Goal: Feedback & Contribution: Submit feedback/report problem

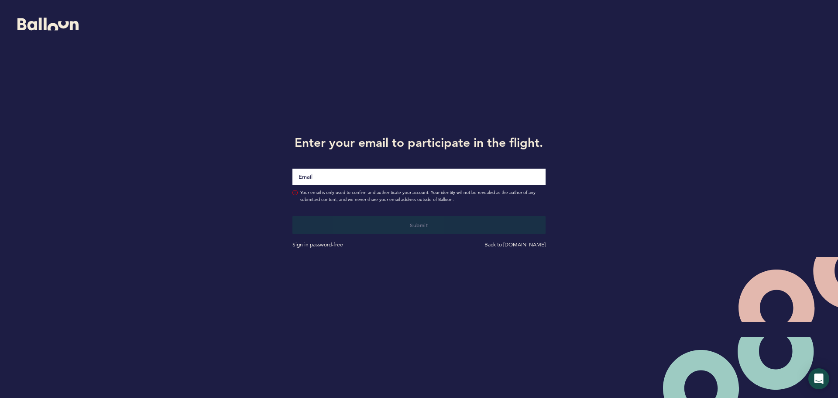
click at [358, 172] on input "Email" at bounding box center [418, 176] width 253 height 16
click at [359, 176] on input "Email" at bounding box center [418, 176] width 253 height 16
type input "ltaplin@astros.com"
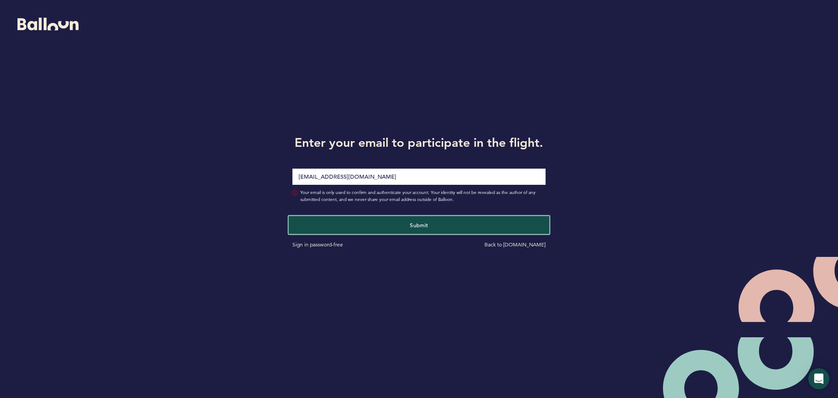
click at [400, 227] on button "Submit" at bounding box center [419, 225] width 261 height 18
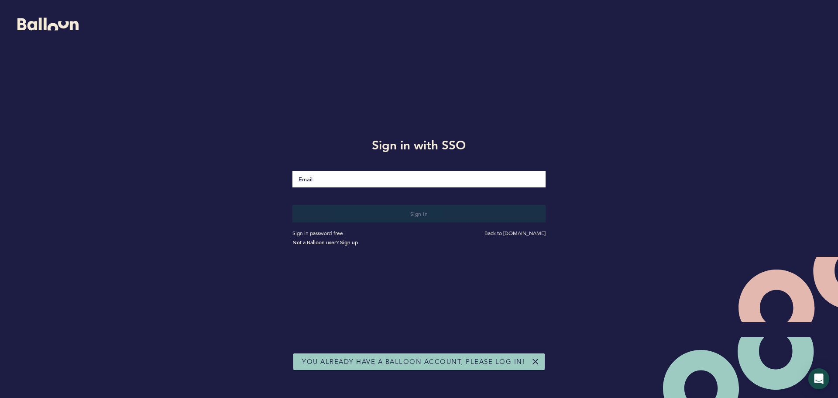
click at [340, 179] on input "Email" at bounding box center [418, 179] width 253 height 16
type input "ltaplin@astros.com"
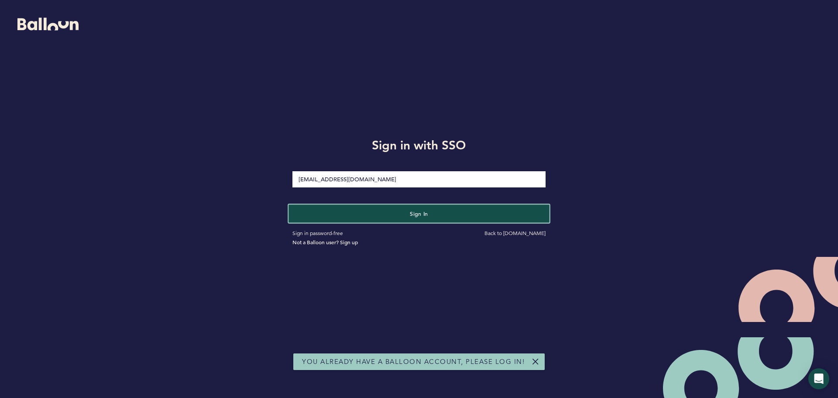
click at [402, 208] on button "Sign in" at bounding box center [419, 213] width 261 height 18
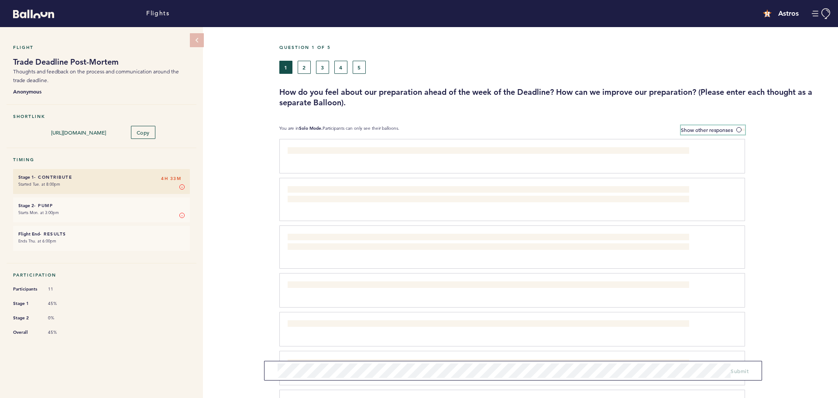
click at [734, 127] on label "Show other responses" at bounding box center [713, 129] width 64 height 9
click at [0, 0] on input "Show other responses" at bounding box center [0, 0] width 0 height 0
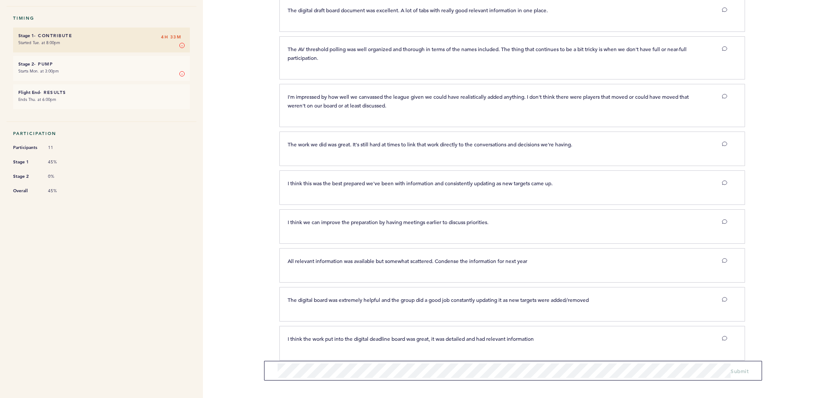
scroll to position [151, 0]
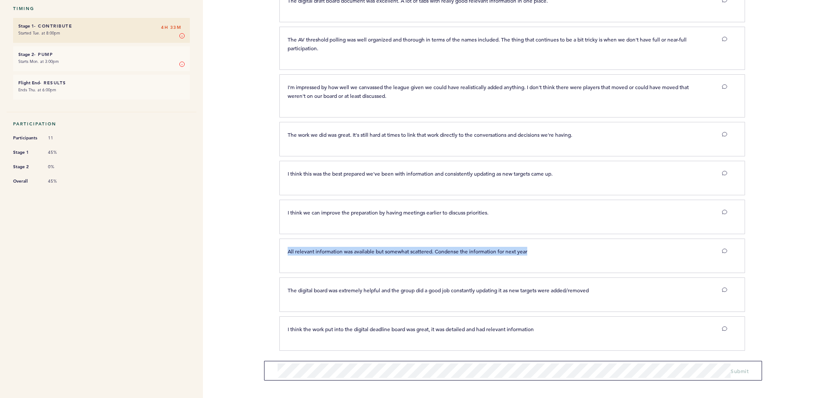
drag, startPoint x: 542, startPoint y: 251, endPoint x: 286, endPoint y: 256, distance: 255.4
click at [286, 256] on div "All relevant information was available but somewhat scattered. Condense the inf…" at bounding box center [507, 254] width 453 height 15
click at [357, 257] on div "All relevant information was available but somewhat scattered. Condense the inf…" at bounding box center [507, 254] width 453 height 15
click at [501, 242] on div "All relevant information was available but somewhat scattered. Condense the inf…" at bounding box center [512, 255] width 466 height 34
click at [539, 241] on div "All relevant information was available but somewhat scattered. Condense the inf…" at bounding box center [512, 255] width 466 height 34
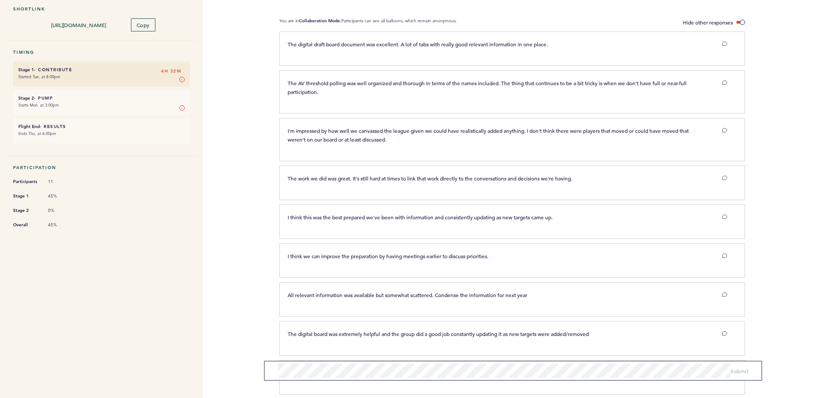
scroll to position [64, 0]
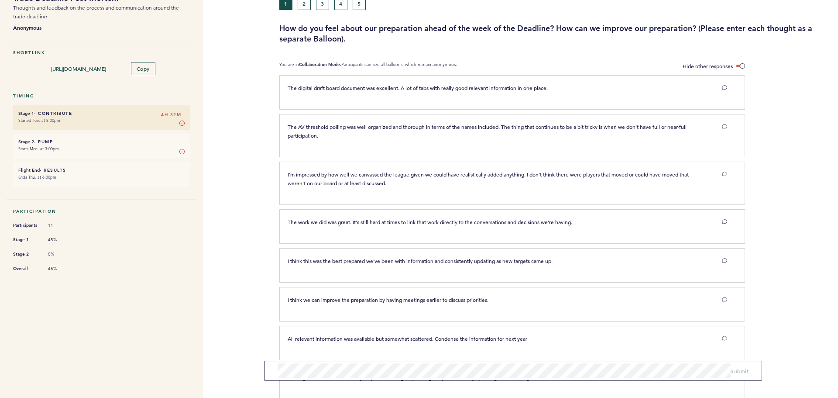
drag, startPoint x: 354, startPoint y: 136, endPoint x: 347, endPoint y: 128, distance: 10.2
click at [347, 128] on p "The AV threshold polling was well organized and thorough in terms of the names …" at bounding box center [489, 130] width 402 height 17
click at [340, 133] on p "The AV threshold polling was well organized and thorough in terms of the names …" at bounding box center [489, 130] width 402 height 17
drag, startPoint x: 292, startPoint y: 88, endPoint x: 339, endPoint y: 87, distance: 46.7
click at [339, 87] on span "The digital draft board document was excellent. A lot of tabs with really good …" at bounding box center [418, 87] width 260 height 7
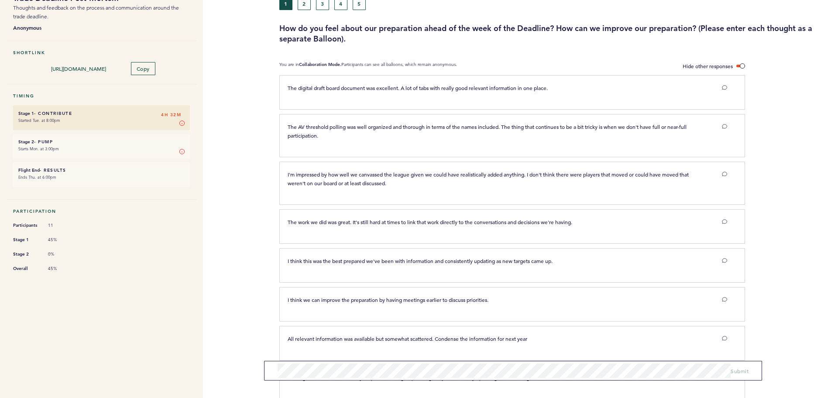
click at [341, 87] on span "The digital draft board document was excellent. A lot of tabs with really good …" at bounding box center [418, 87] width 260 height 7
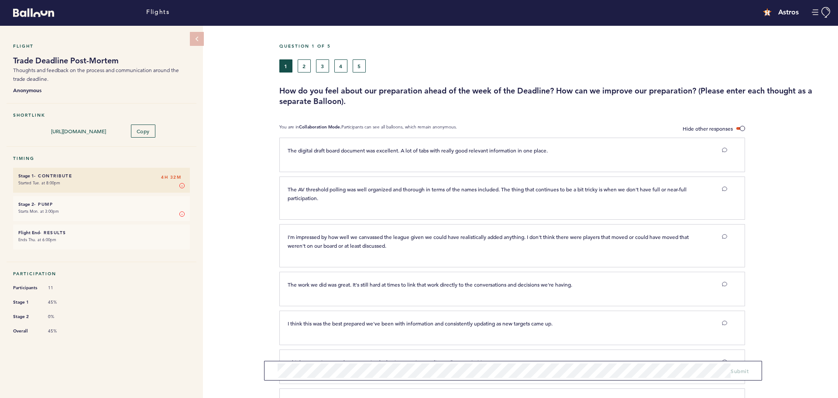
scroll to position [0, 0]
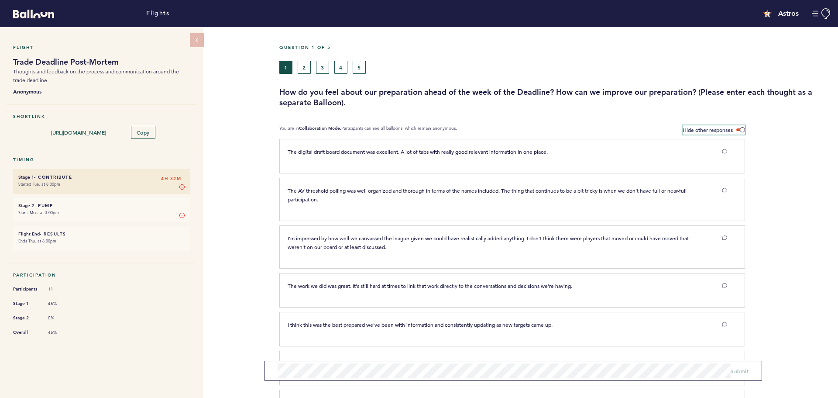
click at [740, 128] on span at bounding box center [740, 129] width 9 height 3
click at [0, 0] on input "Hide other responses" at bounding box center [0, 0] width 0 height 0
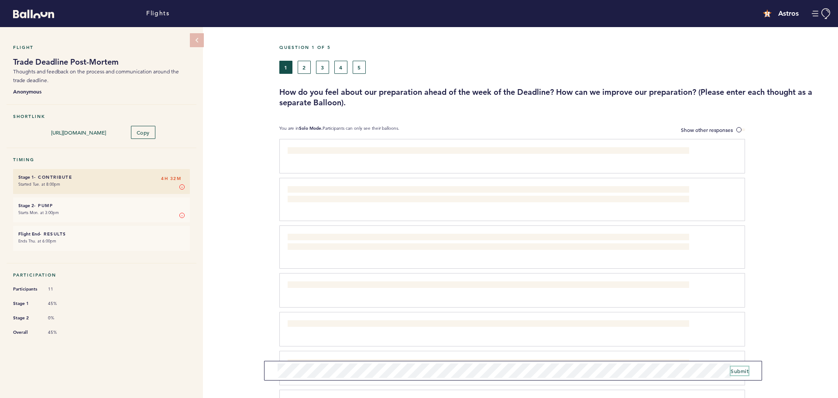
click at [736, 371] on span "Submit" at bounding box center [740, 370] width 18 height 7
click at [746, 371] on span "Submit" at bounding box center [740, 370] width 18 height 7
click at [382, 95] on h3 "How do you feel about our preparation ahead of the week of the Deadline? How ca…" at bounding box center [555, 97] width 552 height 21
click at [308, 69] on button "2" at bounding box center [304, 67] width 13 height 13
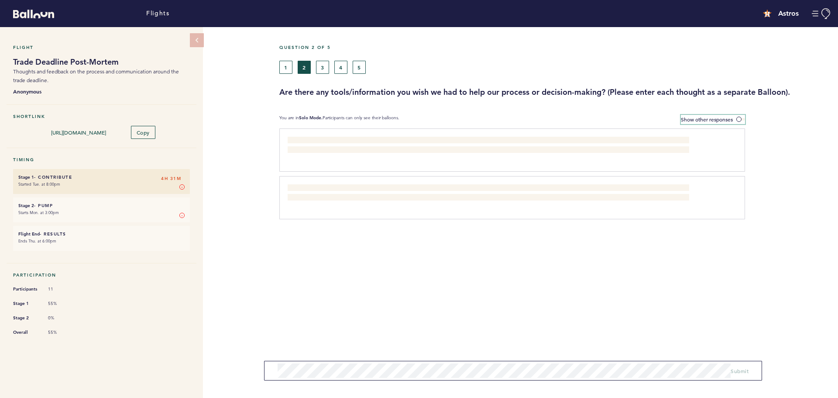
click at [726, 116] on span "Show other responses" at bounding box center [707, 119] width 52 height 7
click at [0, 0] on input "Show other responses" at bounding box center [0, 0] width 0 height 0
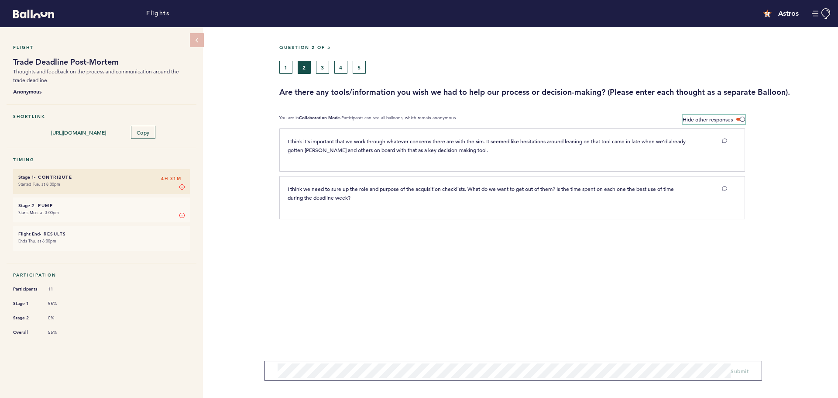
click at [726, 116] on span "Hide other responses" at bounding box center [708, 119] width 50 height 7
click at [0, 0] on input "Hide other responses" at bounding box center [0, 0] width 0 height 0
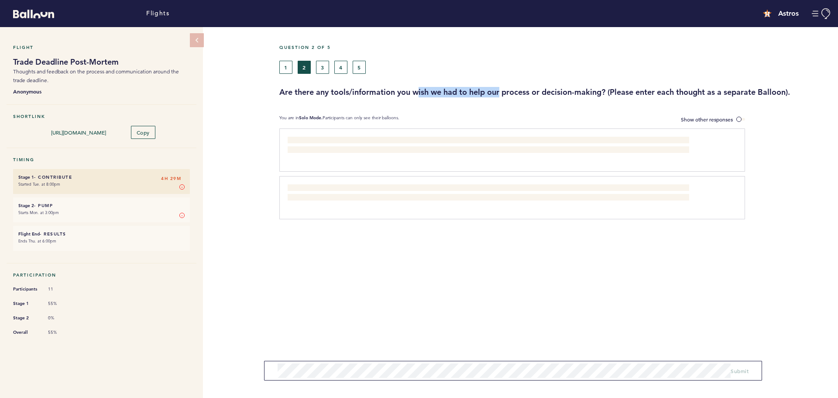
drag, startPoint x: 419, startPoint y: 91, endPoint x: 560, endPoint y: 86, distance: 141.1
click at [540, 87] on h3 "Are there any tools/information you wish we had to help our process or decision…" at bounding box center [555, 92] width 552 height 10
click at [560, 87] on h3 "Are there any tools/information you wish we had to help our process or decision…" at bounding box center [555, 92] width 552 height 10
drag, startPoint x: 612, startPoint y: 91, endPoint x: 344, endPoint y: 89, distance: 268.0
click at [344, 89] on h3 "Are there any tools/information you wish we had to help our process or decision…" at bounding box center [555, 92] width 552 height 10
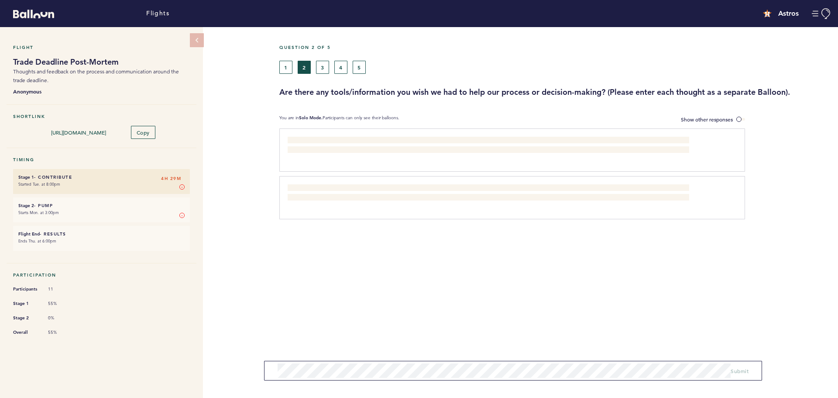
click at [323, 59] on div "Question 2 of 5" at bounding box center [555, 53] width 565 height 16
click at [320, 61] on button "3" at bounding box center [322, 67] width 13 height 13
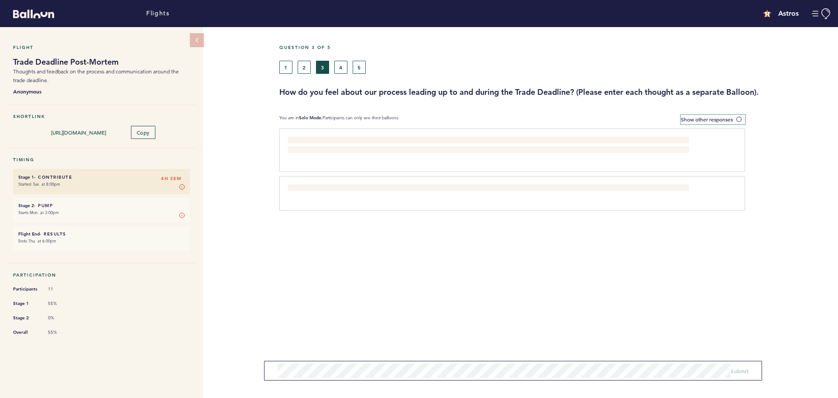
click at [726, 116] on span "Show other responses" at bounding box center [707, 119] width 52 height 7
click at [0, 0] on input "Show other responses" at bounding box center [0, 0] width 0 height 0
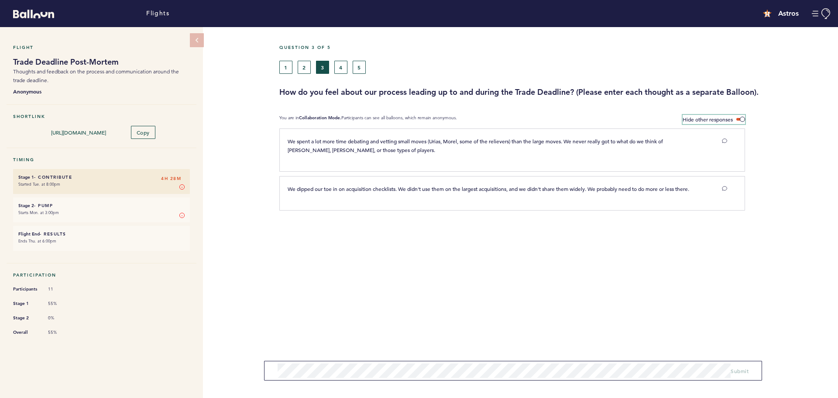
click at [726, 116] on span "Hide other responses" at bounding box center [708, 119] width 50 height 7
click at [0, 0] on input "Hide other responses" at bounding box center [0, 0] width 0 height 0
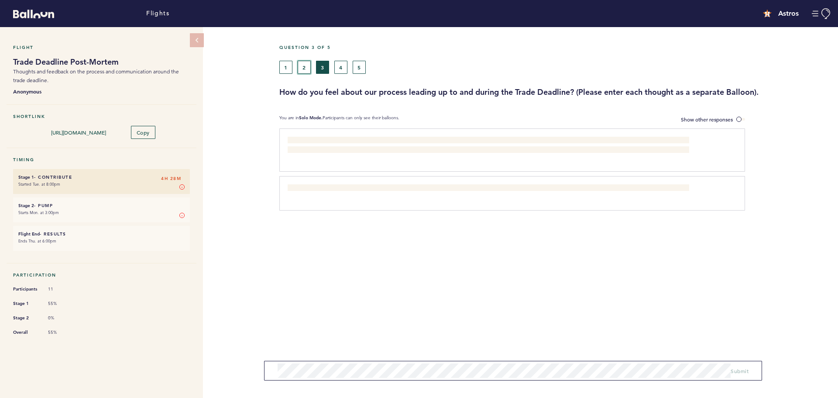
click at [304, 67] on button "2" at bounding box center [304, 67] width 13 height 13
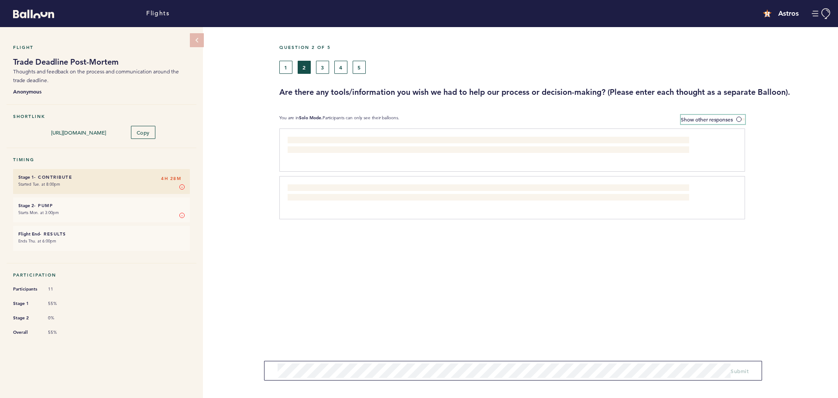
click at [739, 118] on span at bounding box center [740, 119] width 9 height 3
click at [0, 0] on input "Show other responses" at bounding box center [0, 0] width 0 height 0
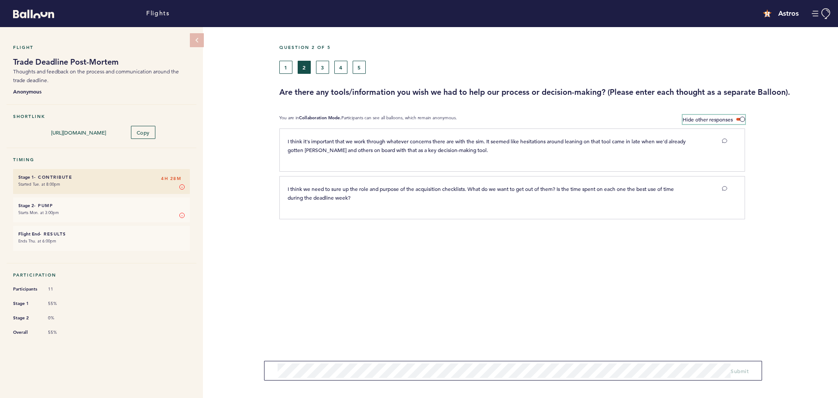
click at [741, 118] on span at bounding box center [740, 119] width 9 height 3
click at [0, 0] on input "Hide other responses" at bounding box center [0, 0] width 0 height 0
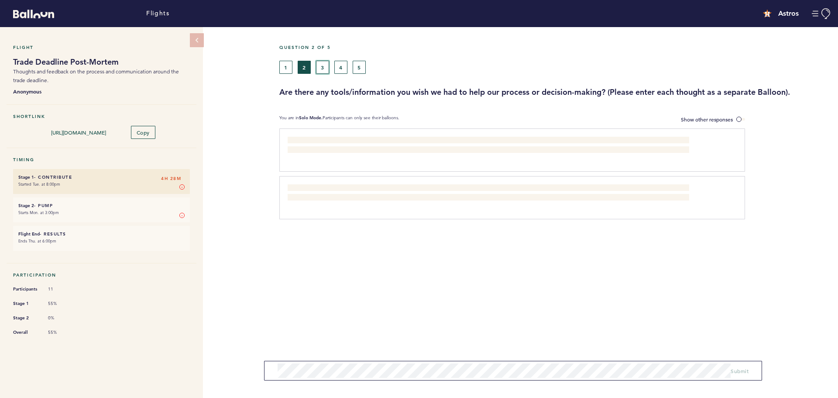
click at [327, 68] on button "3" at bounding box center [322, 67] width 13 height 13
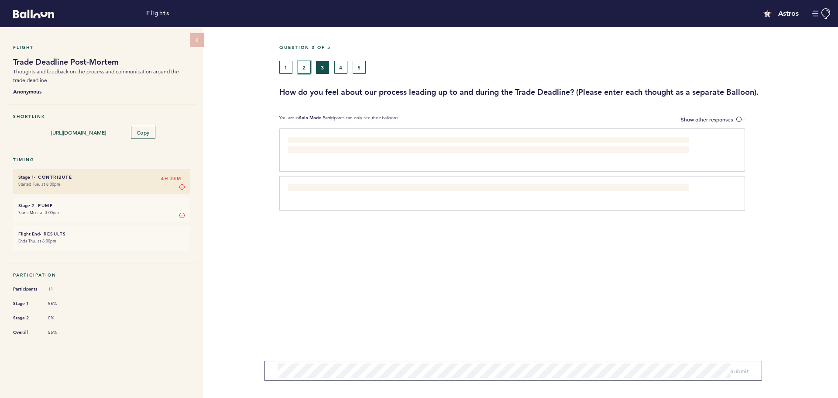
click at [307, 68] on button "2" at bounding box center [304, 67] width 13 height 13
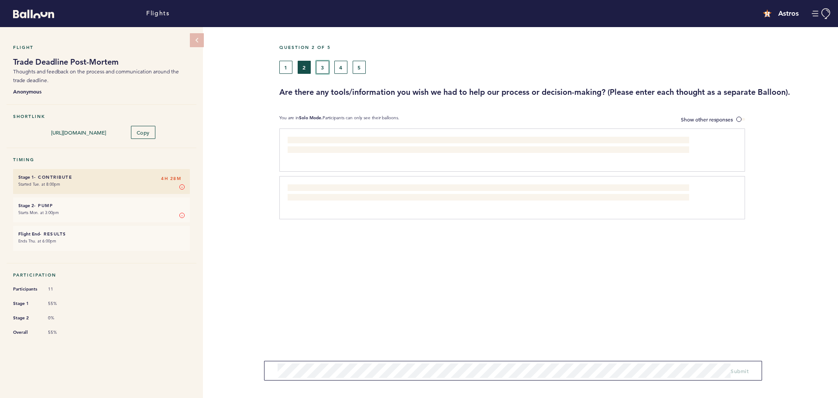
click at [318, 65] on button "3" at bounding box center [322, 67] width 13 height 13
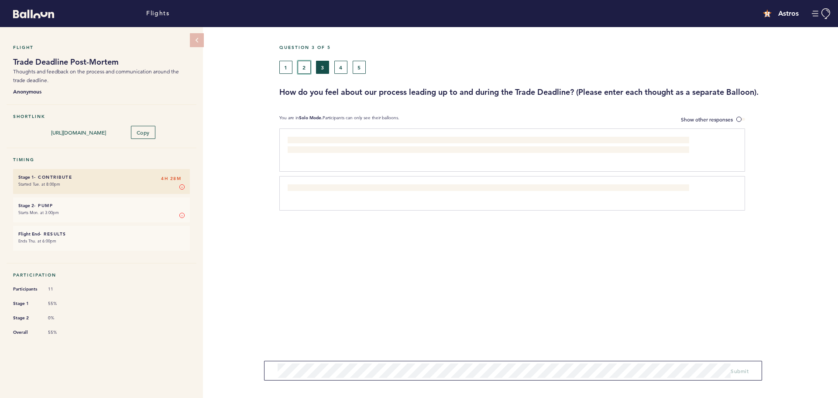
click at [307, 70] on button "2" at bounding box center [304, 67] width 13 height 13
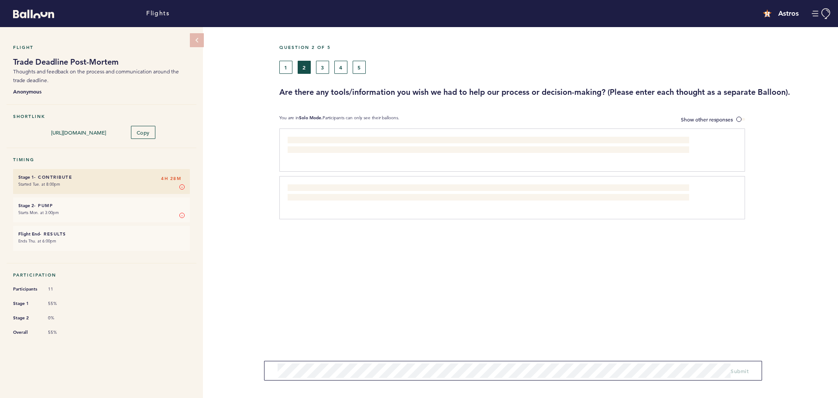
drag, startPoint x: 297, startPoint y: 117, endPoint x: 411, endPoint y: 119, distance: 113.9
click at [409, 118] on div "Flight Trade Deadline Post-Mortem Thoughts and feedback on the process and comm…" at bounding box center [419, 212] width 838 height 371
click at [412, 119] on div "You are in Solo Mode. Participants can only see their balloons." at bounding box center [465, 119] width 372 height 9
click at [411, 119] on div "You are in Solo Mode. Participants can only see their balloons." at bounding box center [465, 119] width 372 height 9
click at [389, 119] on p "You are in Solo Mode. Participants can only see their balloons." at bounding box center [339, 119] width 120 height 9
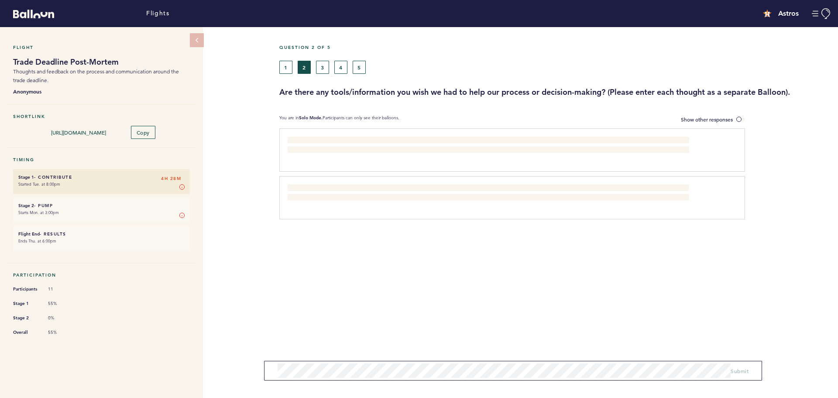
drag, startPoint x: 406, startPoint y: 119, endPoint x: 267, endPoint y: 115, distance: 138.9
click at [267, 115] on div "Flight Trade Deadline Post-Mortem Thoughts and feedback on the process and comm…" at bounding box center [419, 212] width 838 height 371
click at [323, 120] on p "You are in Solo Mode. Participants can only see their balloons." at bounding box center [339, 119] width 120 height 9
click at [323, 65] on button "3" at bounding box center [322, 67] width 13 height 13
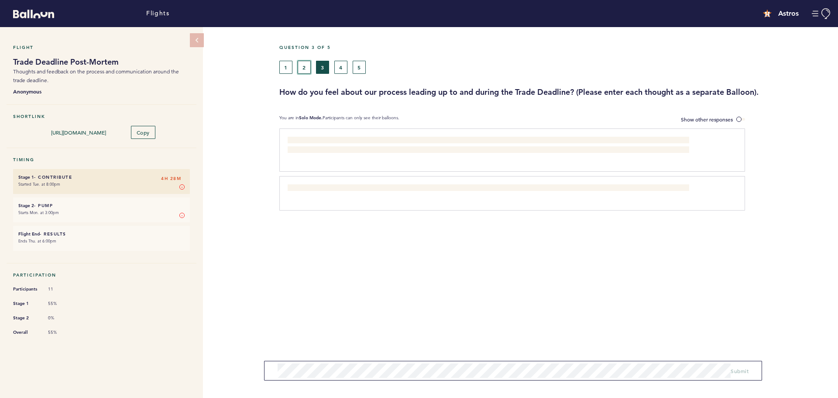
click at [307, 66] on button "2" at bounding box center [304, 67] width 13 height 13
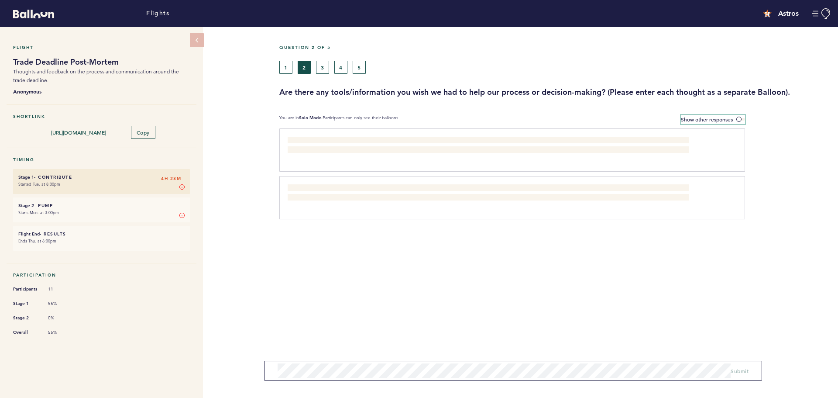
click at [739, 120] on span at bounding box center [740, 119] width 9 height 3
click at [0, 0] on input "Show other responses" at bounding box center [0, 0] width 0 height 0
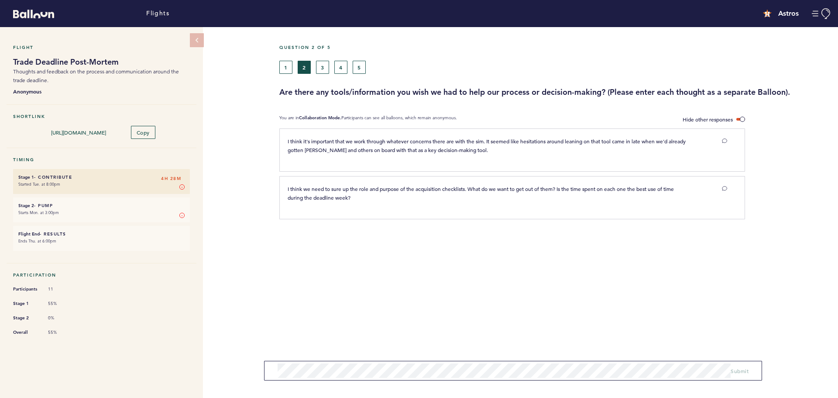
click at [736, 289] on div "Question 2 of 5 1 2 3 4 5 Are there any tools/information you wish we had to he…" at bounding box center [558, 212] width 559 height 371
click at [326, 65] on button "3" at bounding box center [322, 67] width 13 height 13
click at [770, 158] on div at bounding box center [791, 153] width 93 height 45
drag, startPoint x: 425, startPoint y: 255, endPoint x: 415, endPoint y: 244, distance: 14.2
click at [418, 248] on section "We spent a lot more time debating and vetting small moves (Urias, Morel, some o…" at bounding box center [558, 193] width 559 height 130
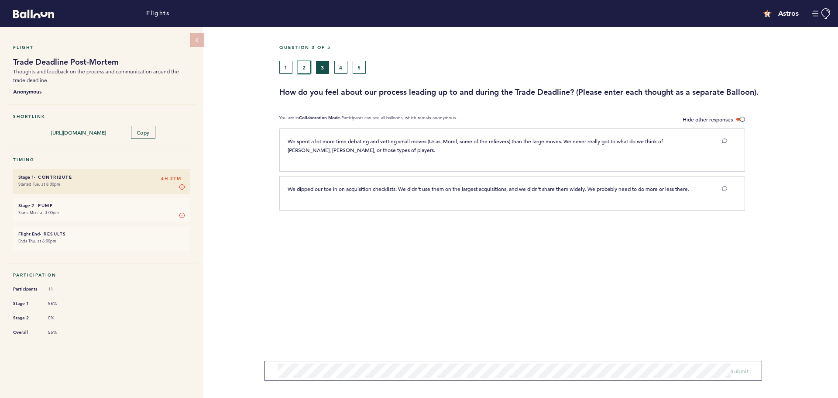
click at [308, 65] on button "2" at bounding box center [304, 67] width 13 height 13
click at [744, 120] on span at bounding box center [740, 119] width 9 height 3
click at [0, 0] on input "Hide other responses" at bounding box center [0, 0] width 0 height 0
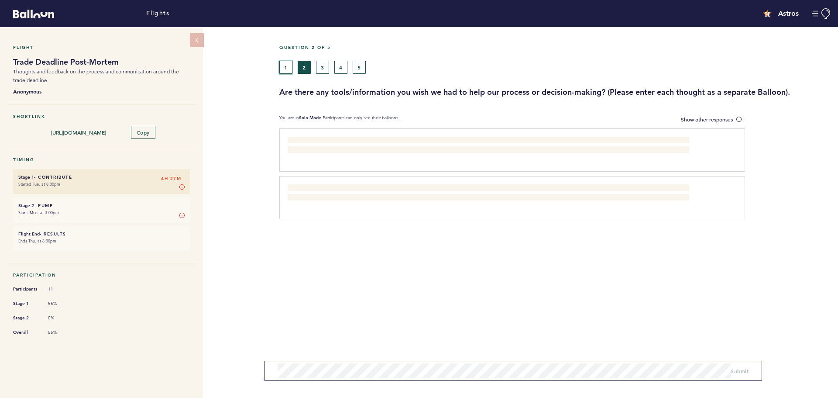
click at [286, 63] on button "1" at bounding box center [285, 67] width 13 height 13
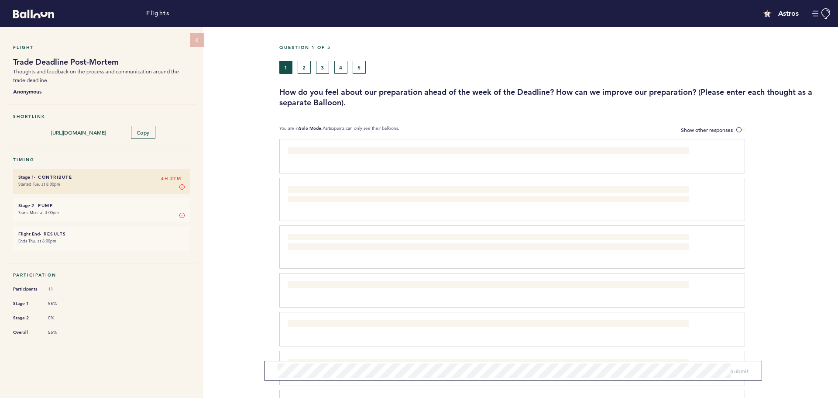
click at [311, 65] on div "1 2 3 4 5" at bounding box center [484, 67] width 411 height 13
click at [304, 60] on div "Question 1 of 5" at bounding box center [555, 53] width 565 height 16
click at [304, 65] on button "2" at bounding box center [304, 67] width 13 height 13
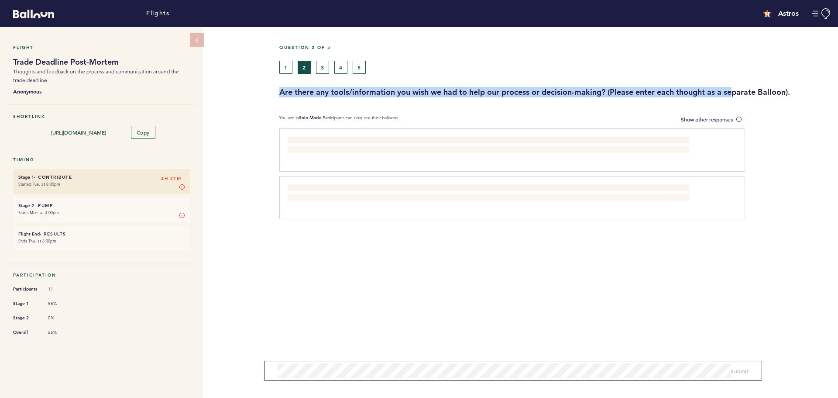
drag, startPoint x: 279, startPoint y: 92, endPoint x: 743, endPoint y: 90, distance: 464.0
click at [740, 90] on div "Are there any tools/information you wish we had to help our process or decision…" at bounding box center [555, 92] width 565 height 10
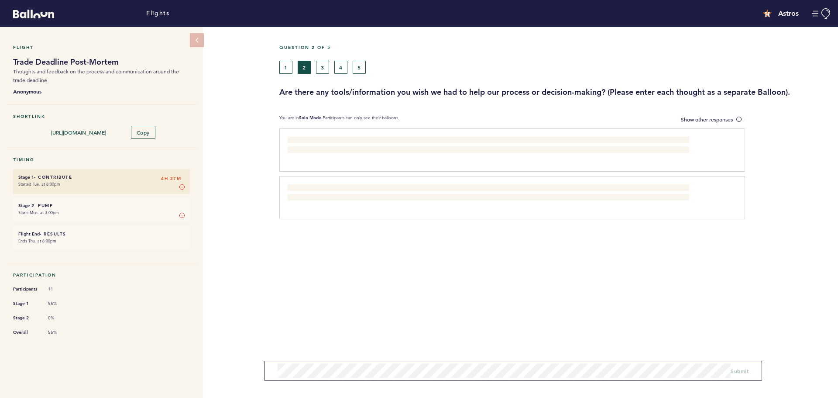
drag, startPoint x: 760, startPoint y: 92, endPoint x: 791, endPoint y: 93, distance: 31.0
click at [760, 92] on h3 "Are there any tools/information you wish we had to help our process or decision…" at bounding box center [555, 92] width 552 height 10
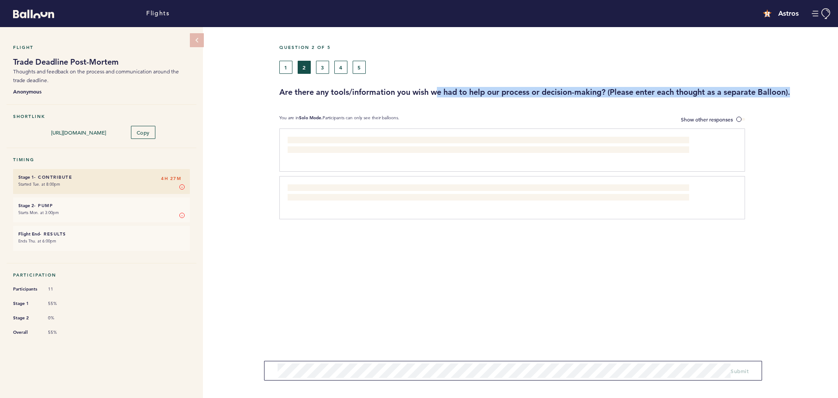
drag, startPoint x: 798, startPoint y: 90, endPoint x: 436, endPoint y: 93, distance: 361.4
click at [436, 93] on h3 "Are there any tools/information you wish we had to help our process or decision…" at bounding box center [555, 92] width 552 height 10
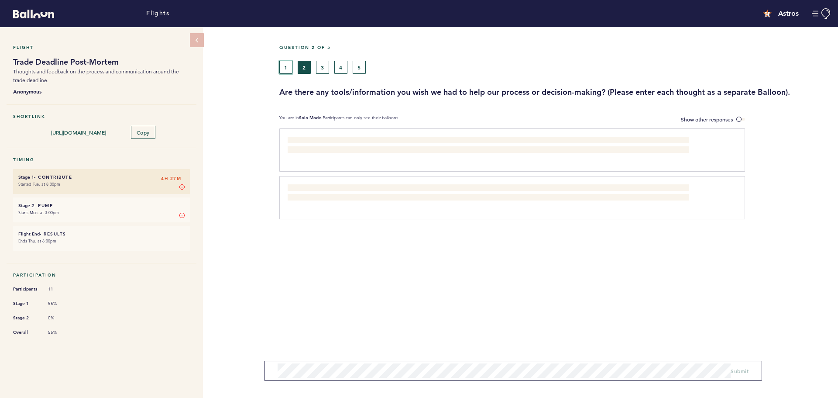
click at [285, 62] on button "1" at bounding box center [285, 67] width 13 height 13
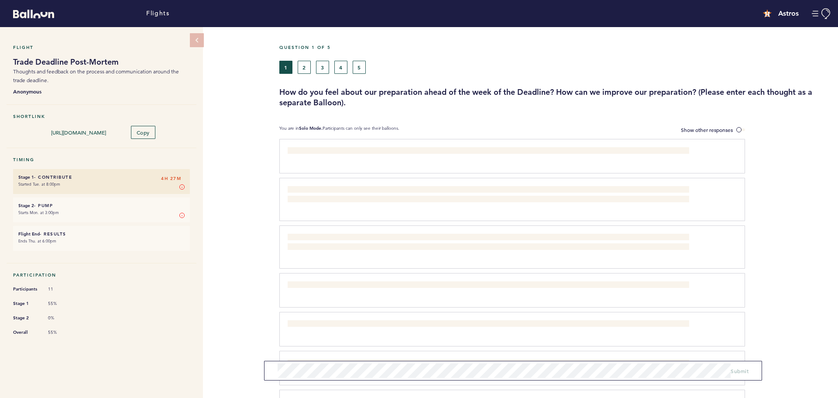
click at [370, 378] on form "Submit" at bounding box center [513, 371] width 498 height 20
click at [734, 369] on span "Submit" at bounding box center [740, 370] width 18 height 7
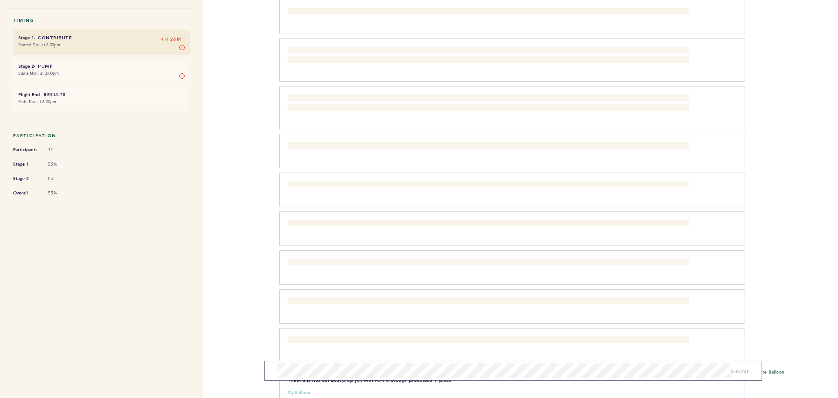
scroll to position [38, 0]
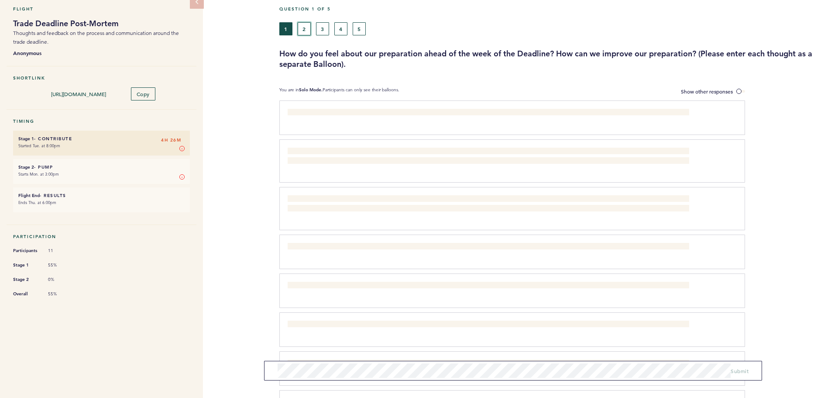
click at [304, 30] on button "2" at bounding box center [304, 28] width 13 height 13
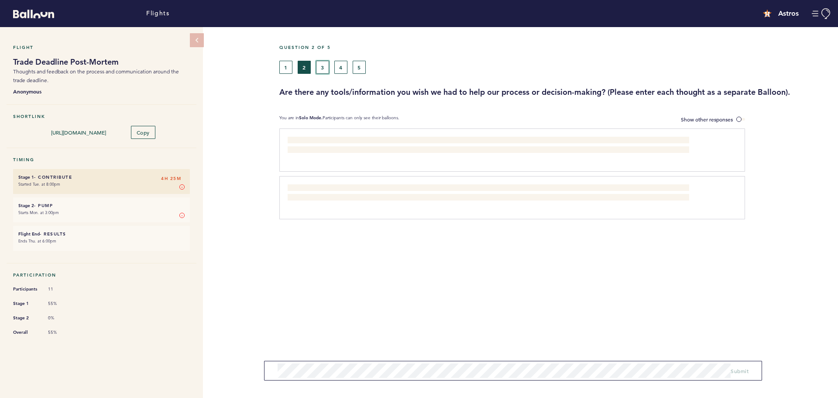
click at [324, 72] on button "3" at bounding box center [322, 67] width 13 height 13
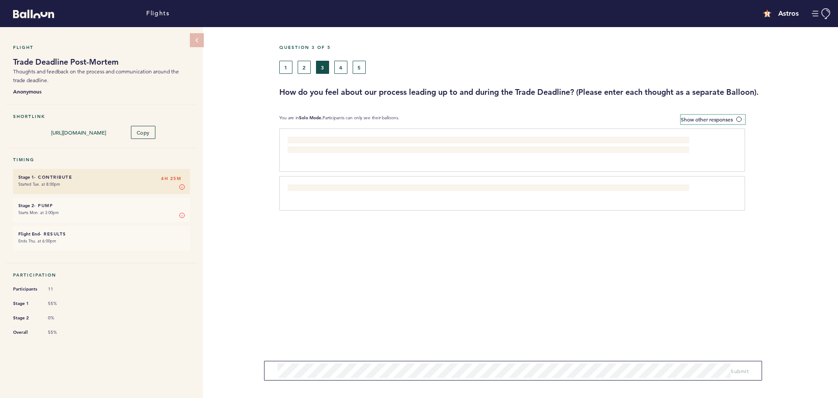
click at [735, 120] on label "Show other responses" at bounding box center [713, 119] width 64 height 9
click at [0, 0] on input "Show other responses" at bounding box center [0, 0] width 0 height 0
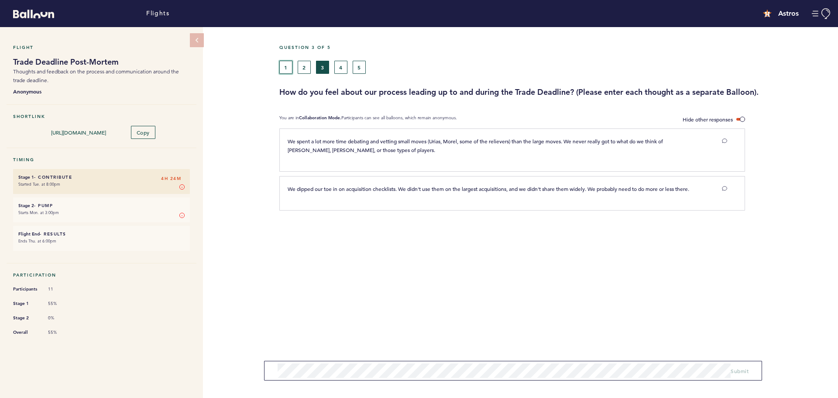
click at [285, 69] on button "1" at bounding box center [285, 67] width 13 height 13
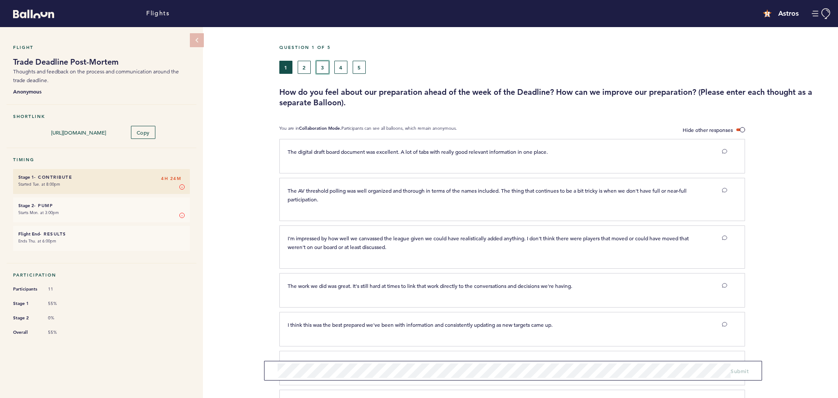
click at [325, 66] on button "3" at bounding box center [322, 67] width 13 height 13
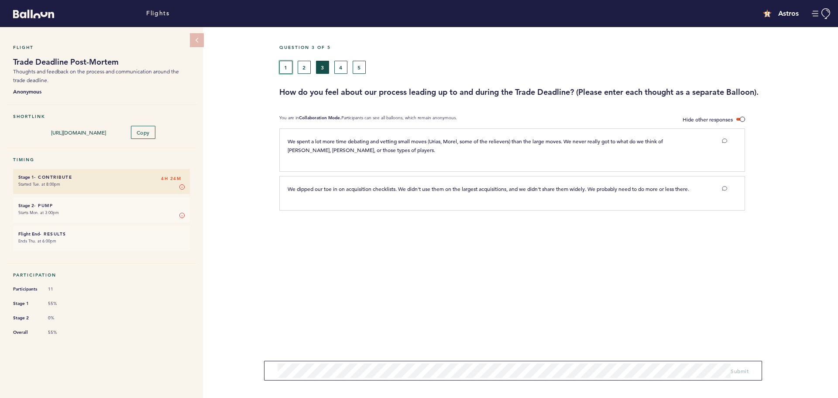
click at [290, 67] on button "1" at bounding box center [285, 67] width 13 height 13
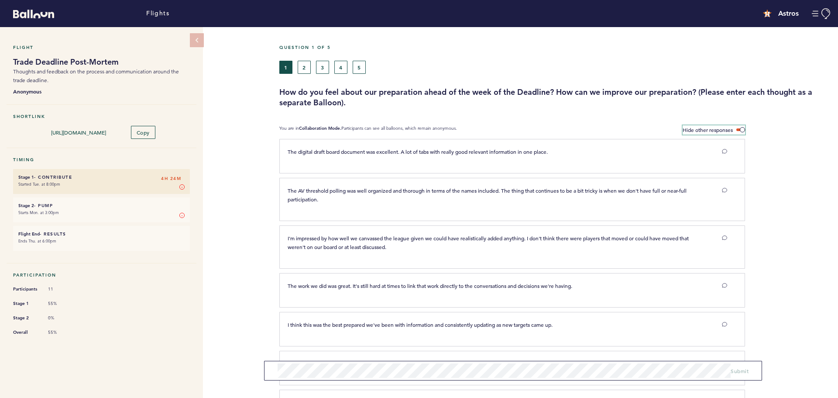
click at [737, 128] on span at bounding box center [740, 129] width 9 height 3
click at [0, 0] on input "Hide other responses" at bounding box center [0, 0] width 0 height 0
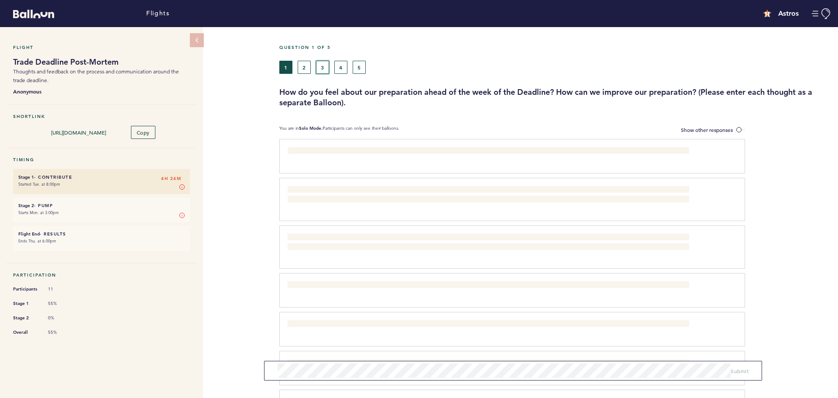
click at [324, 66] on button "3" at bounding box center [322, 67] width 13 height 13
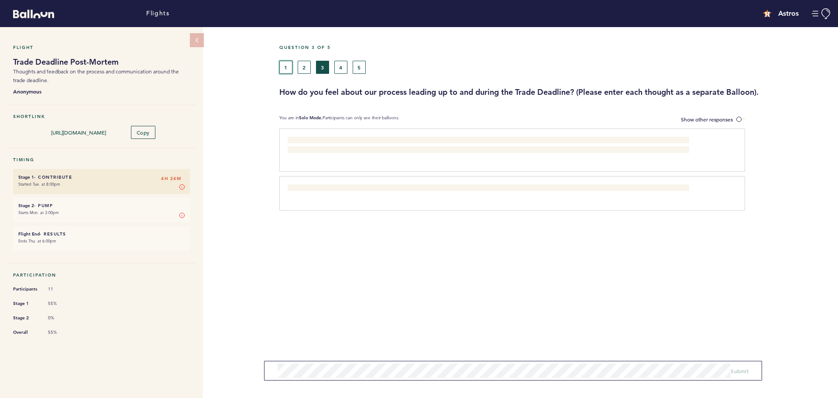
click at [287, 69] on button "1" at bounding box center [285, 67] width 13 height 13
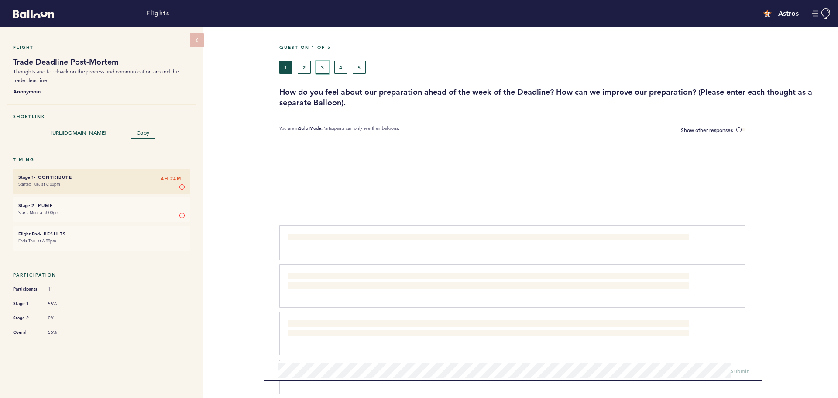
click at [316, 69] on button "3" at bounding box center [322, 67] width 13 height 13
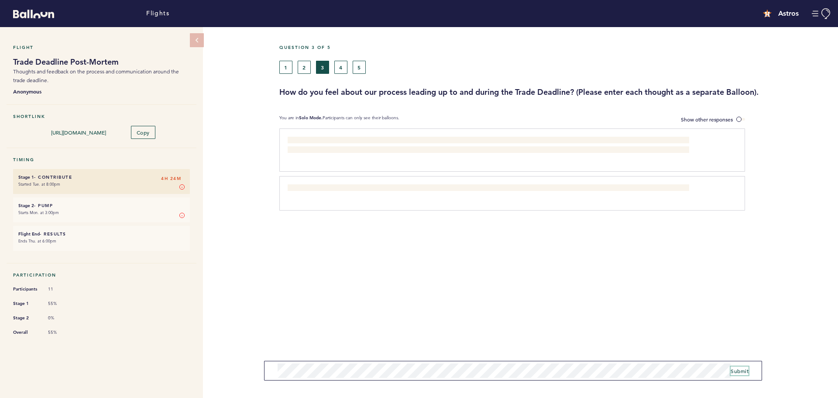
click at [736, 371] on span "Submit" at bounding box center [740, 370] width 18 height 7
click at [757, 369] on form "Submit" at bounding box center [513, 371] width 498 height 20
click at [744, 369] on span "Submit" at bounding box center [740, 370] width 18 height 7
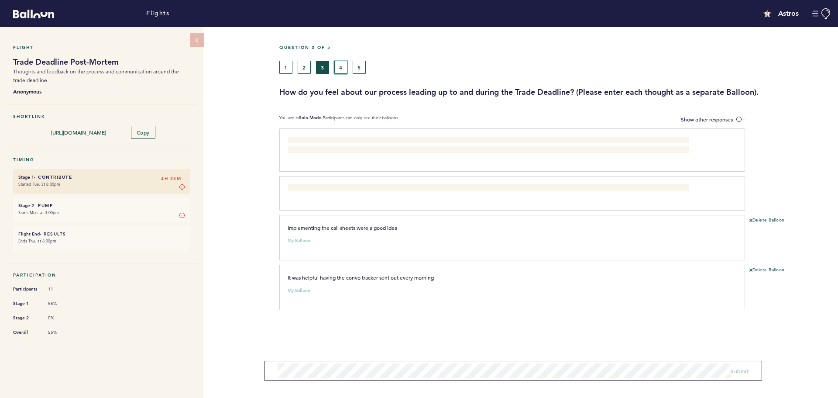
click at [340, 62] on button "4" at bounding box center [340, 67] width 13 height 13
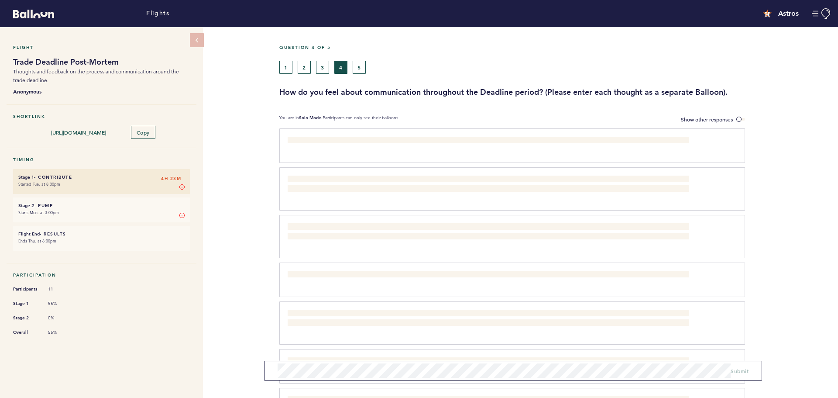
drag, startPoint x: 330, startPoint y: 67, endPoint x: 322, endPoint y: 71, distance: 9.6
click at [322, 71] on div "1 2 3 4 5" at bounding box center [484, 67] width 411 height 13
click at [320, 71] on button "3" at bounding box center [322, 67] width 13 height 13
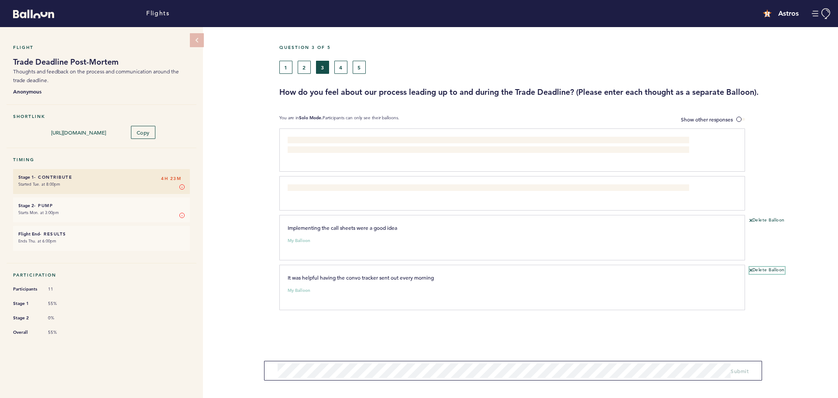
click at [751, 274] on button "Delete Balloon" at bounding box center [767, 270] width 35 height 7
click at [337, 66] on button "4" at bounding box center [340, 67] width 13 height 13
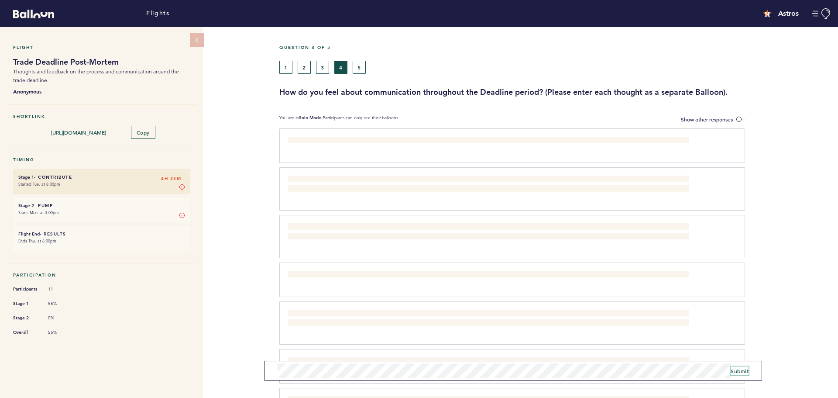
click at [737, 366] on button "Submit" at bounding box center [740, 370] width 18 height 9
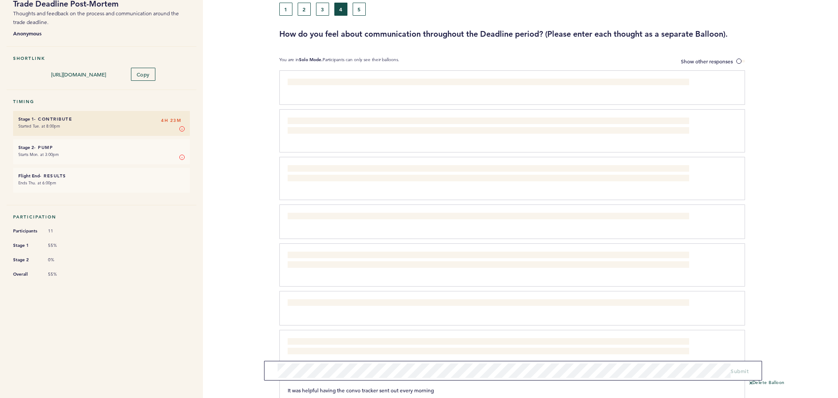
scroll to position [130, 0]
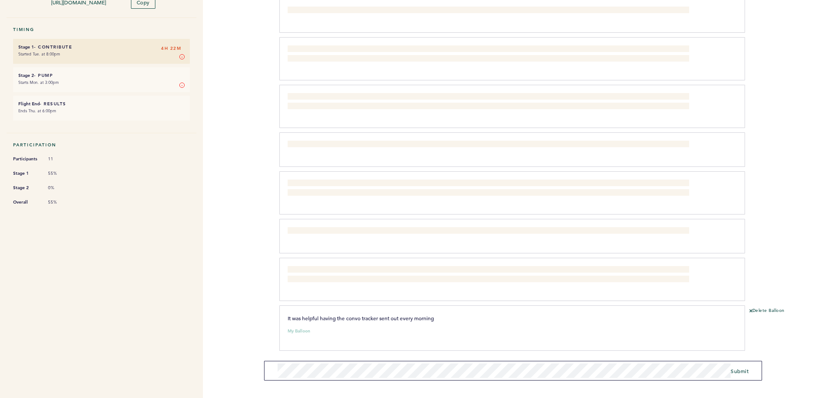
click at [742, 367] on form "Submit" at bounding box center [513, 371] width 498 height 20
click at [742, 367] on span "Submit" at bounding box center [740, 370] width 18 height 7
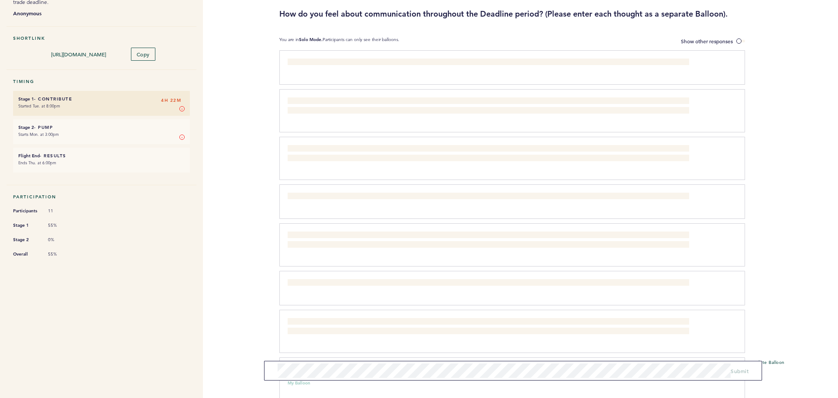
scroll to position [0, 0]
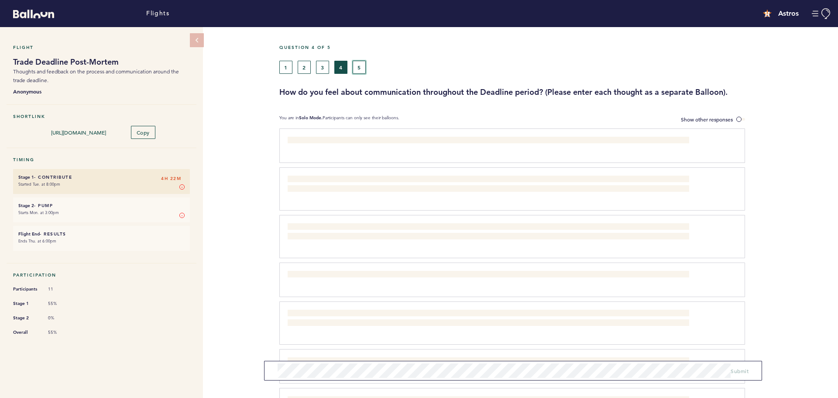
click at [360, 67] on button "5" at bounding box center [359, 67] width 13 height 13
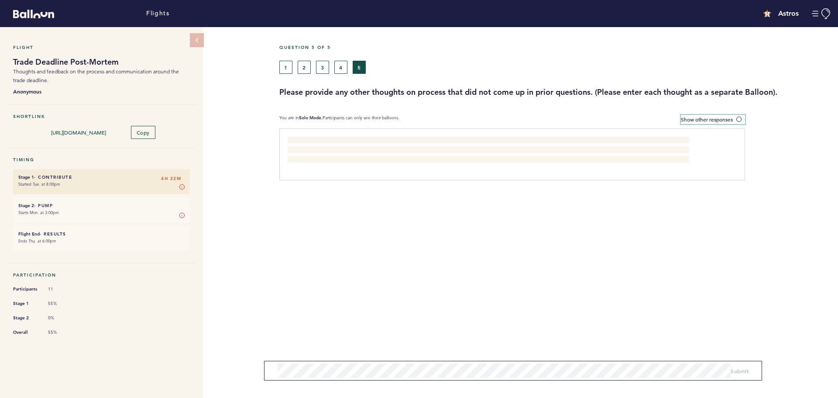
click at [739, 118] on span at bounding box center [740, 119] width 9 height 3
click at [0, 0] on input "Show other responses" at bounding box center [0, 0] width 0 height 0
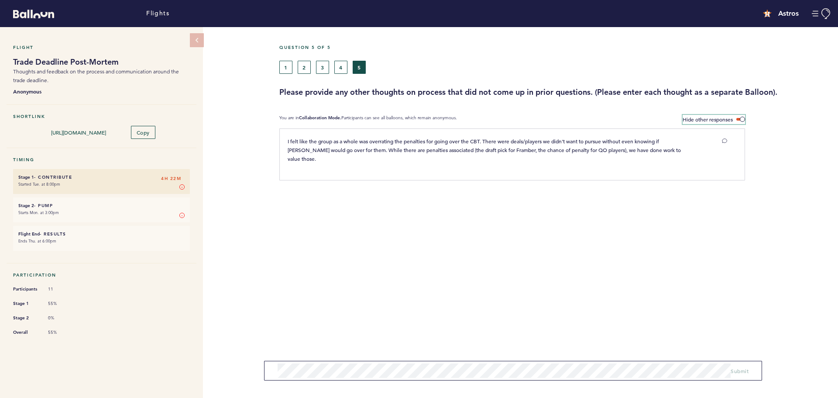
click at [739, 118] on span at bounding box center [740, 119] width 9 height 3
click at [0, 0] on input "Hide other responses" at bounding box center [0, 0] width 0 height 0
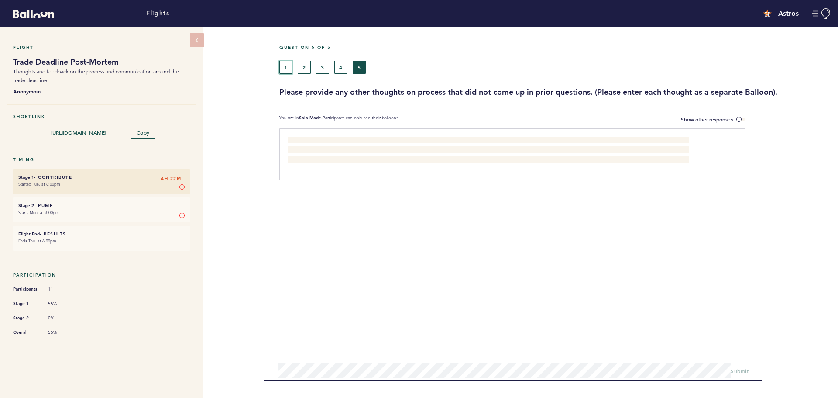
click at [288, 68] on button "1" at bounding box center [285, 67] width 13 height 13
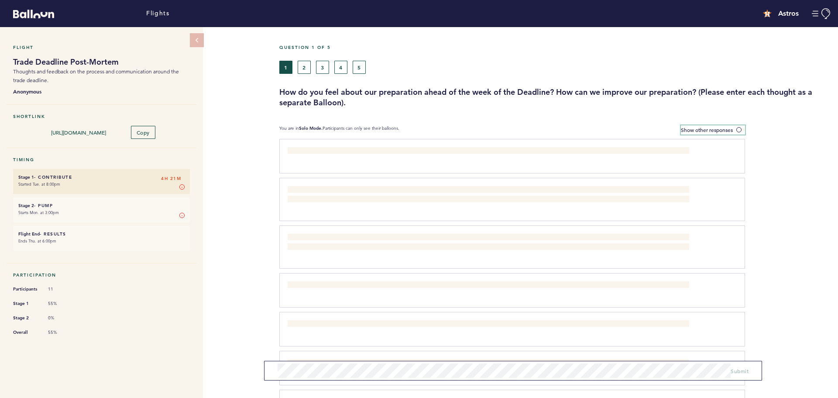
click at [735, 129] on label "Show other responses" at bounding box center [713, 129] width 64 height 9
click at [0, 0] on input "Show other responses" at bounding box center [0, 0] width 0 height 0
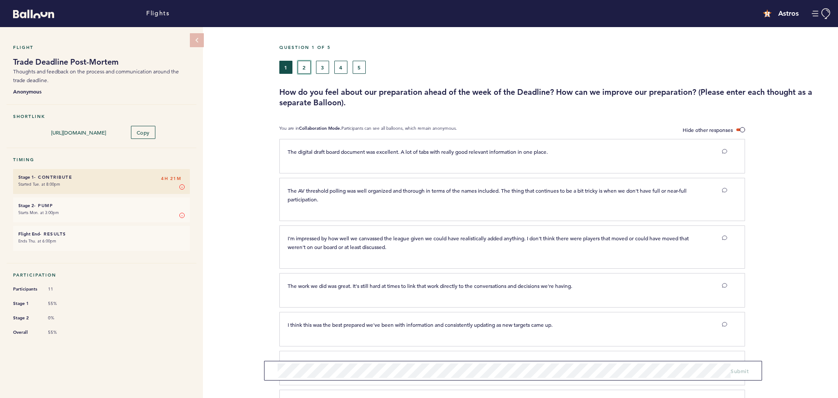
click at [304, 69] on button "2" at bounding box center [304, 67] width 13 height 13
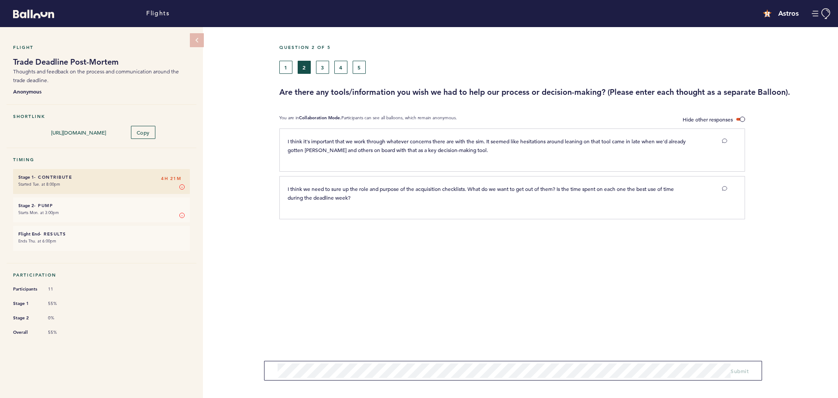
click at [284, 76] on div "Question 2 of 5 1 2 3 4 5 Are there any tools/information you wish we had to he…" at bounding box center [558, 71] width 559 height 53
click at [330, 66] on div "1 2 3 4 5" at bounding box center [484, 67] width 411 height 13
click at [321, 71] on button "3" at bounding box center [322, 67] width 13 height 13
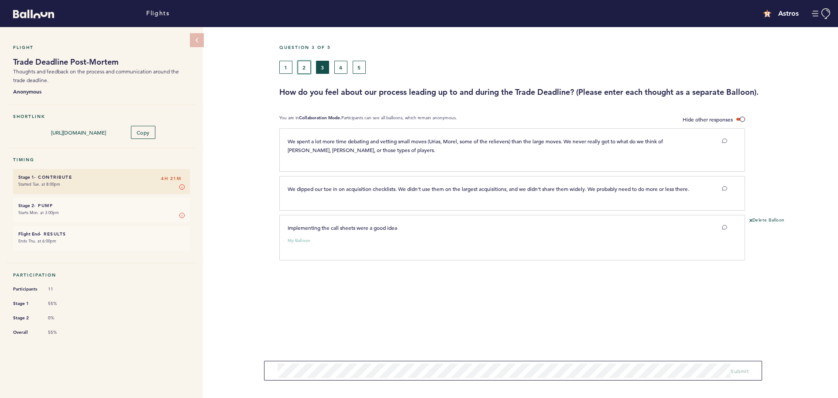
click at [309, 70] on button "2" at bounding box center [304, 67] width 13 height 13
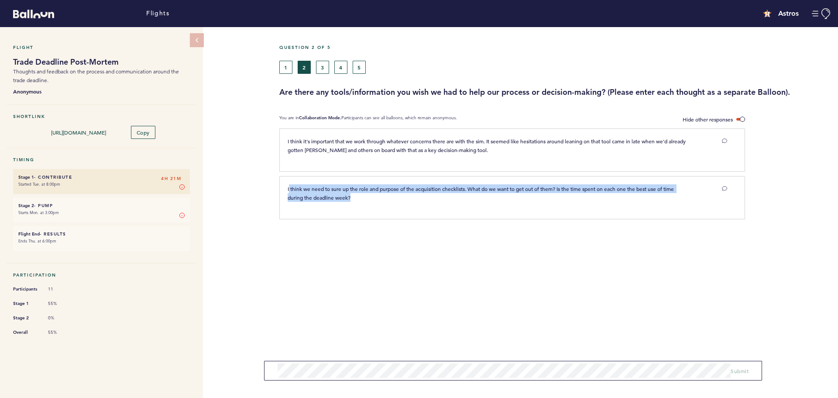
drag, startPoint x: 357, startPoint y: 202, endPoint x: 288, endPoint y: 182, distance: 71.7
click at [288, 182] on div "I think we need to sure up the role and purpose of the acquisition checklists. …" at bounding box center [512, 197] width 466 height 43
click at [456, 209] on div "I think we need to sure up the role and purpose of the acquisition checklists. …" at bounding box center [512, 197] width 466 height 43
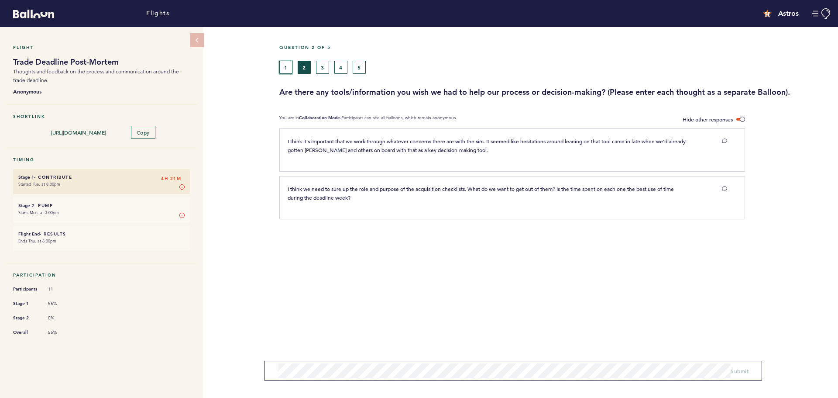
click at [286, 66] on button "1" at bounding box center [285, 67] width 13 height 13
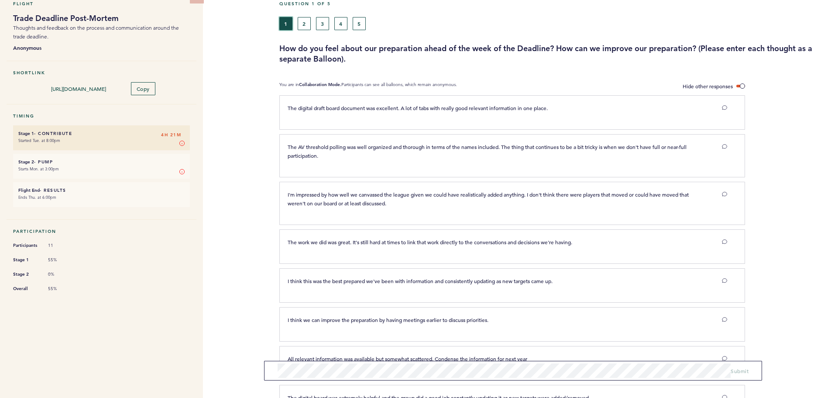
scroll to position [87, 0]
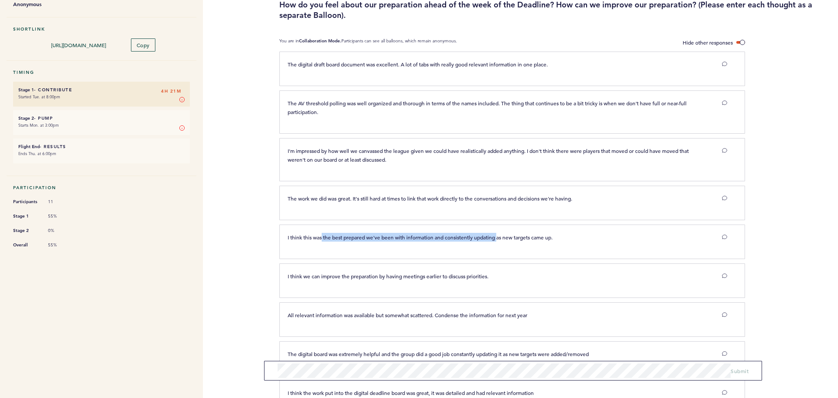
drag, startPoint x: 322, startPoint y: 235, endPoint x: 501, endPoint y: 234, distance: 178.5
click at [501, 234] on span "I think this was the best prepared we've been with information and consistently…" at bounding box center [420, 237] width 265 height 7
click at [508, 234] on span "I think this was the best prepared we've been with information and consistently…" at bounding box center [420, 237] width 265 height 7
click at [327, 275] on span "I think we can improve the preparation by having meetings earlier to discuss pr…" at bounding box center [388, 275] width 201 height 7
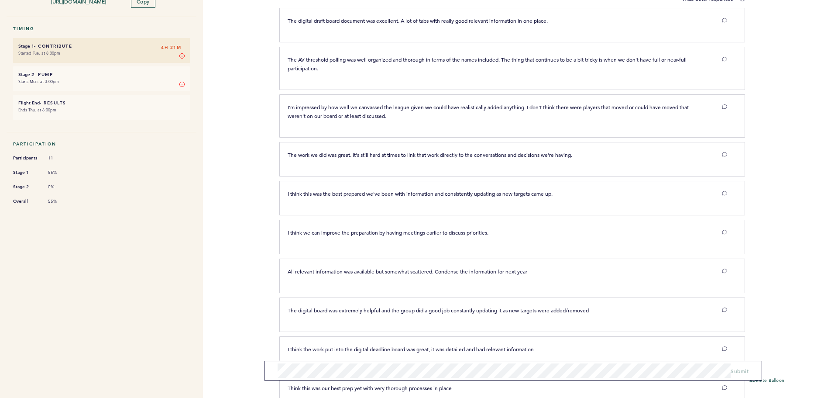
scroll to position [175, 0]
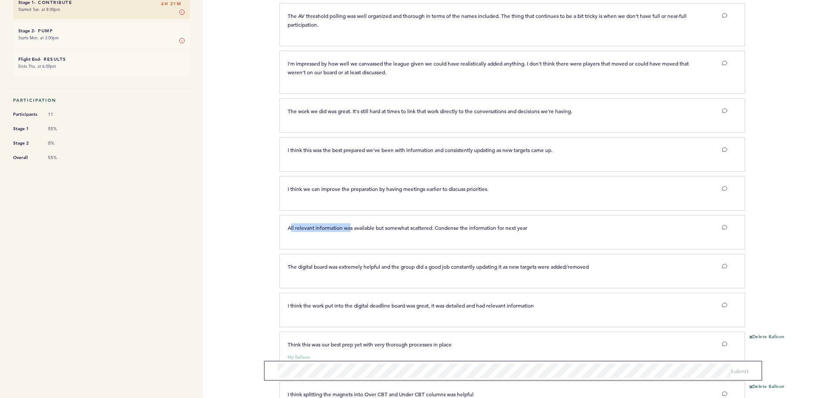
drag, startPoint x: 290, startPoint y: 228, endPoint x: 352, endPoint y: 227, distance: 62.0
click at [352, 227] on span "All relevant information was available but somewhat scattered. Condense the inf…" at bounding box center [408, 227] width 240 height 7
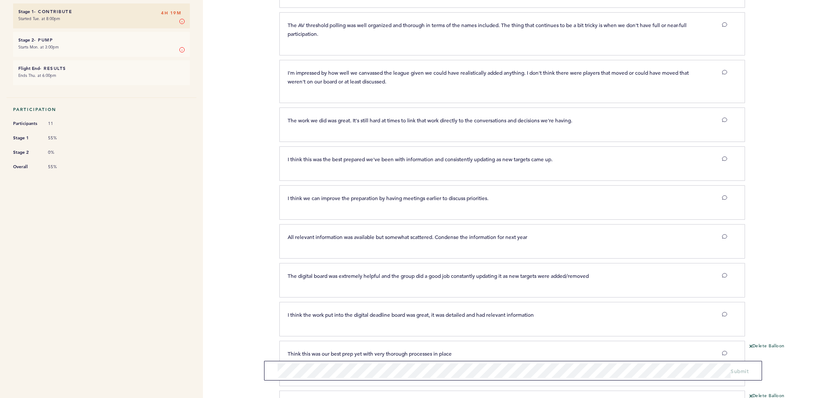
scroll to position [0, 0]
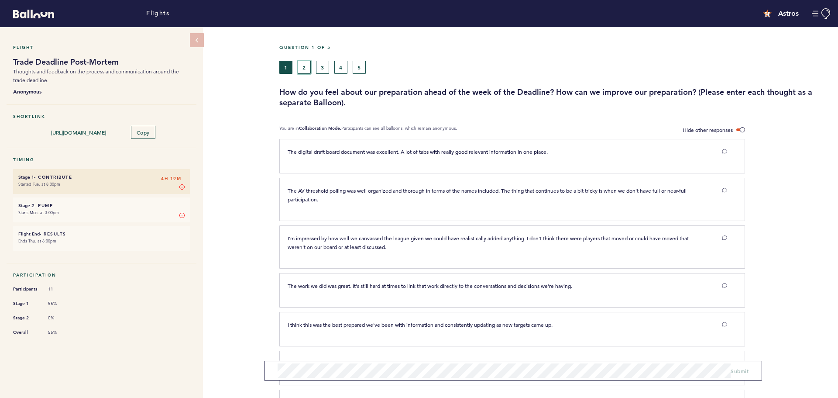
click at [305, 66] on button "2" at bounding box center [304, 67] width 13 height 13
